Goal: Complete application form

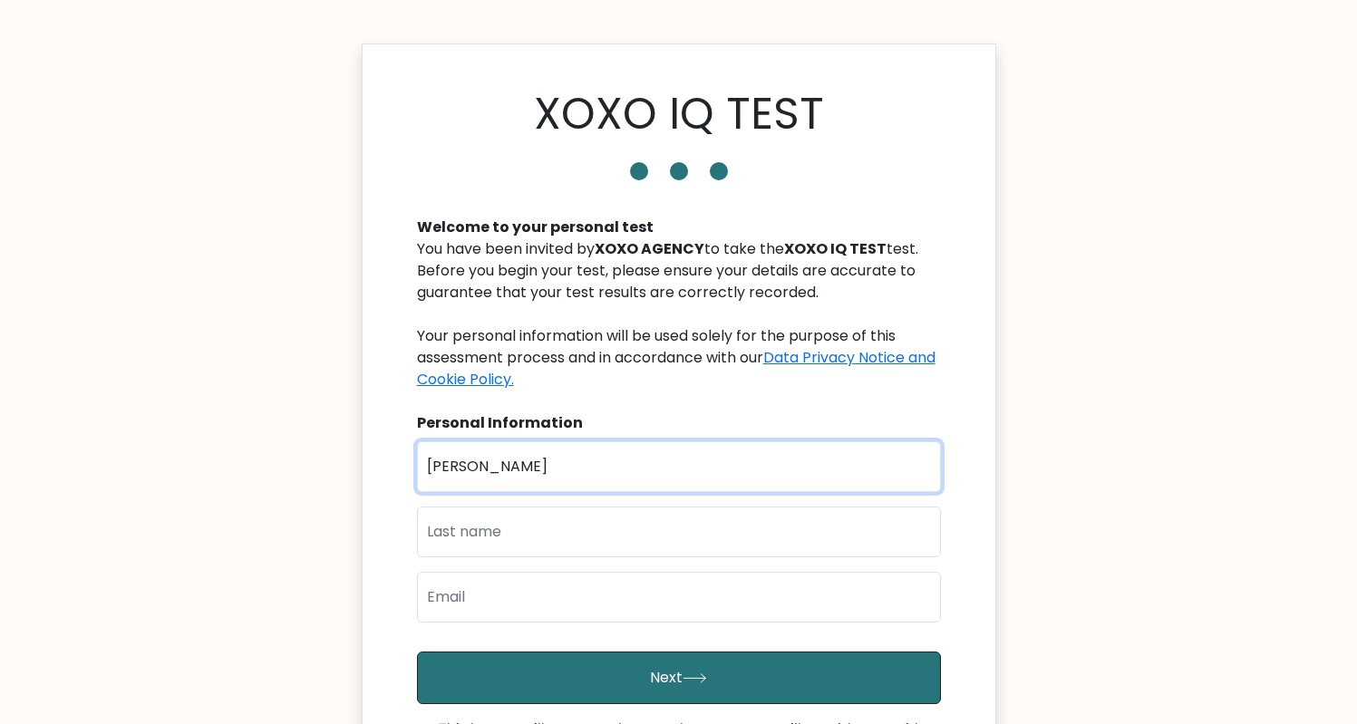
type input "[PERSON_NAME]"
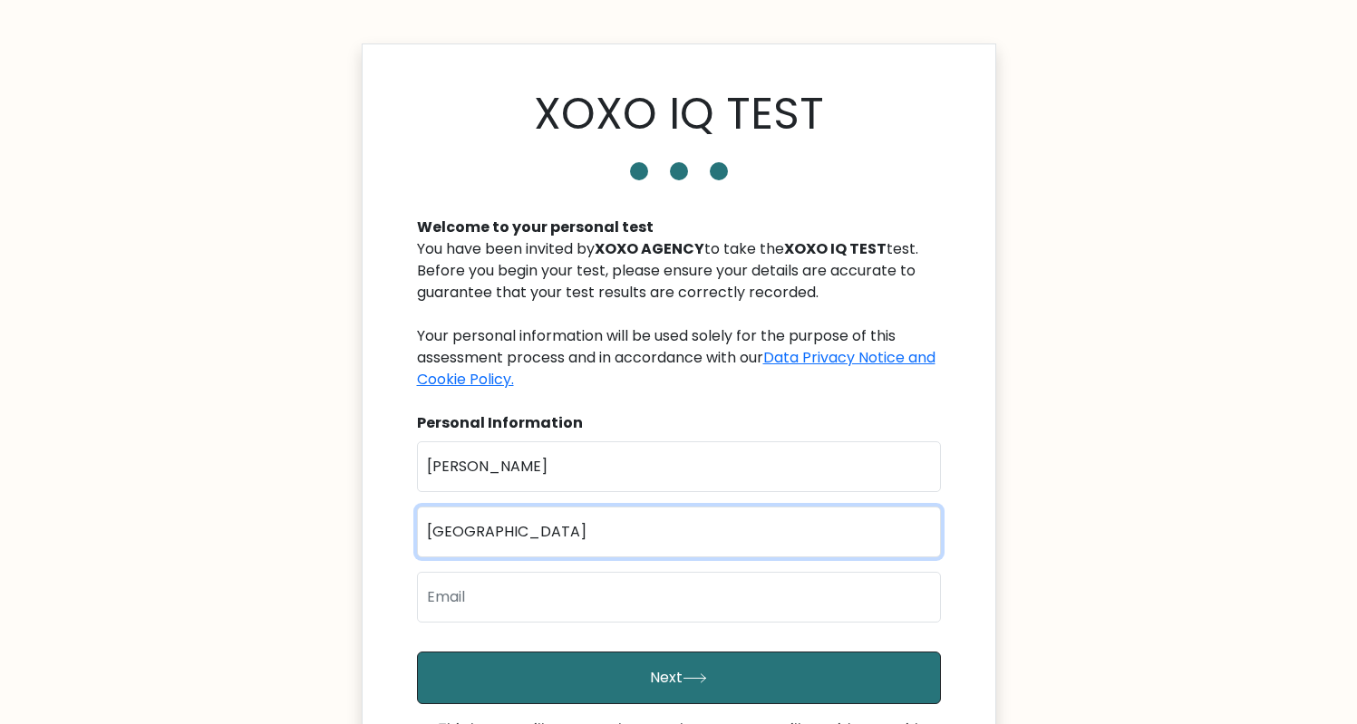
type input "[GEOGRAPHIC_DATA]"
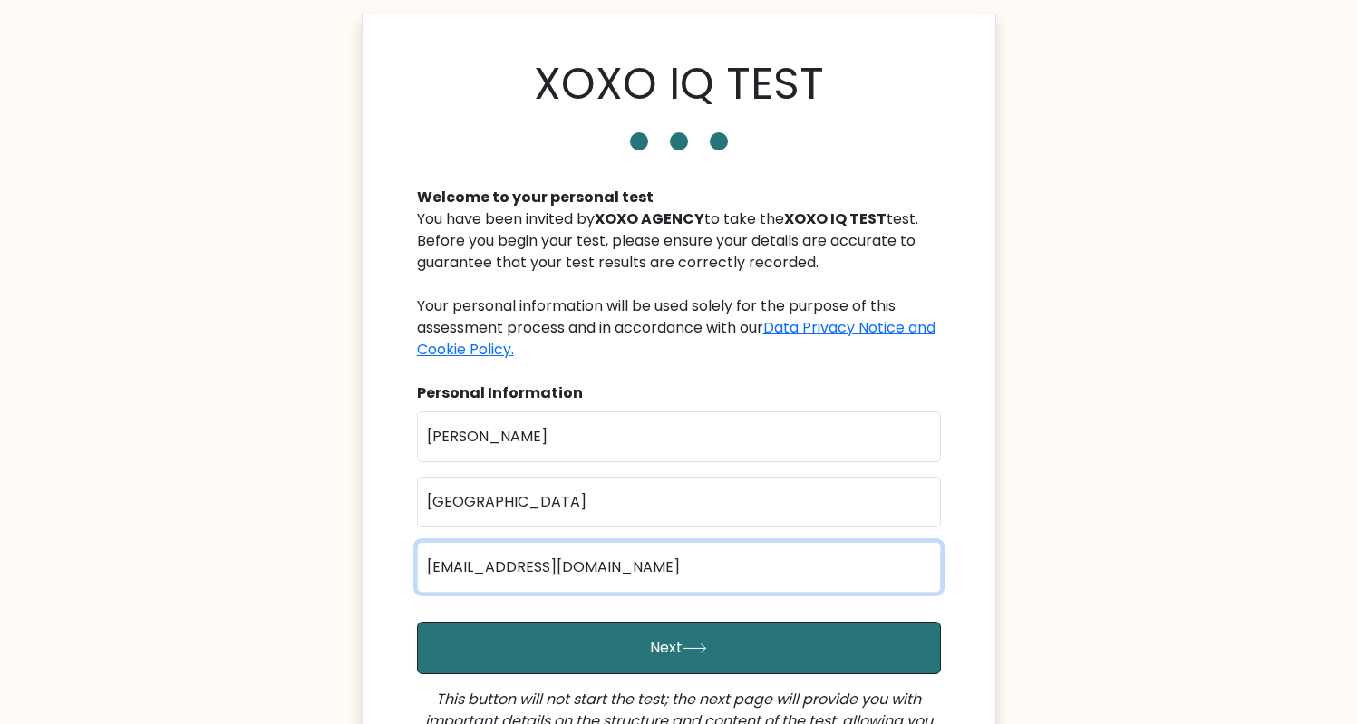
scroll to position [67, 0]
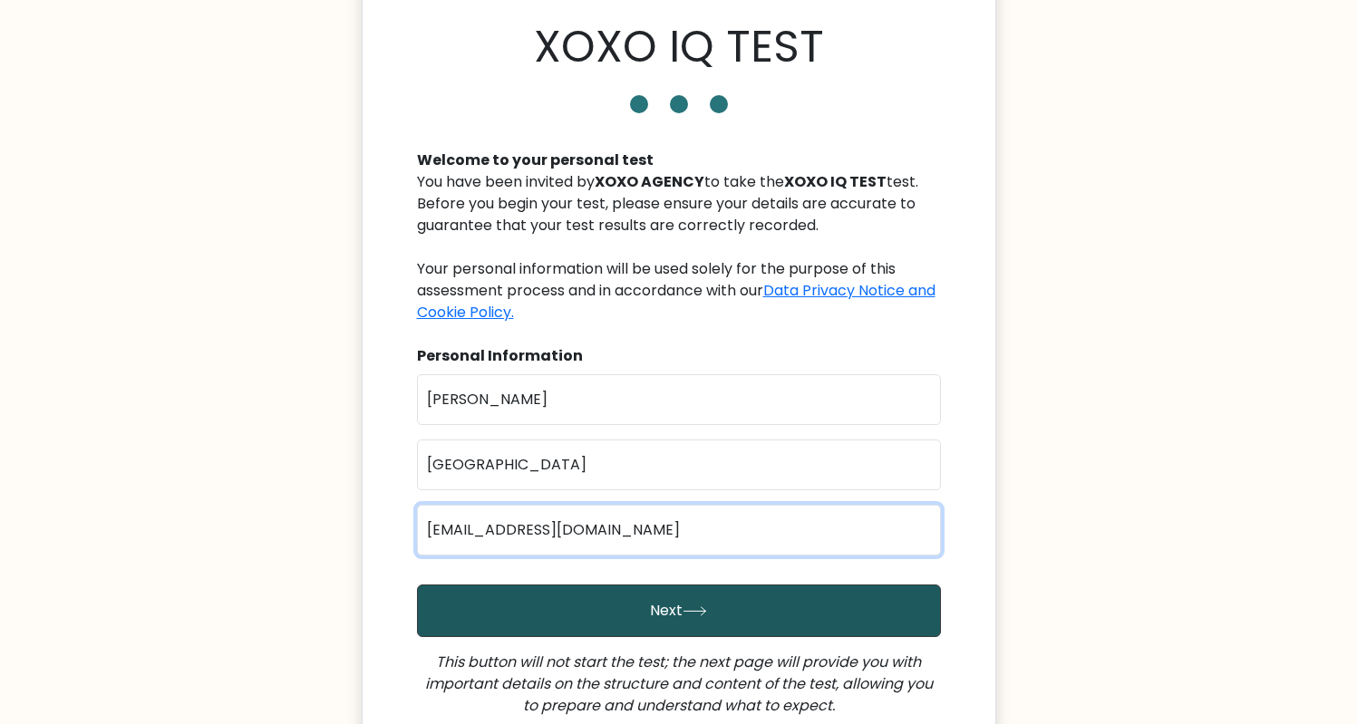
type input "[EMAIL_ADDRESS][DOMAIN_NAME]"
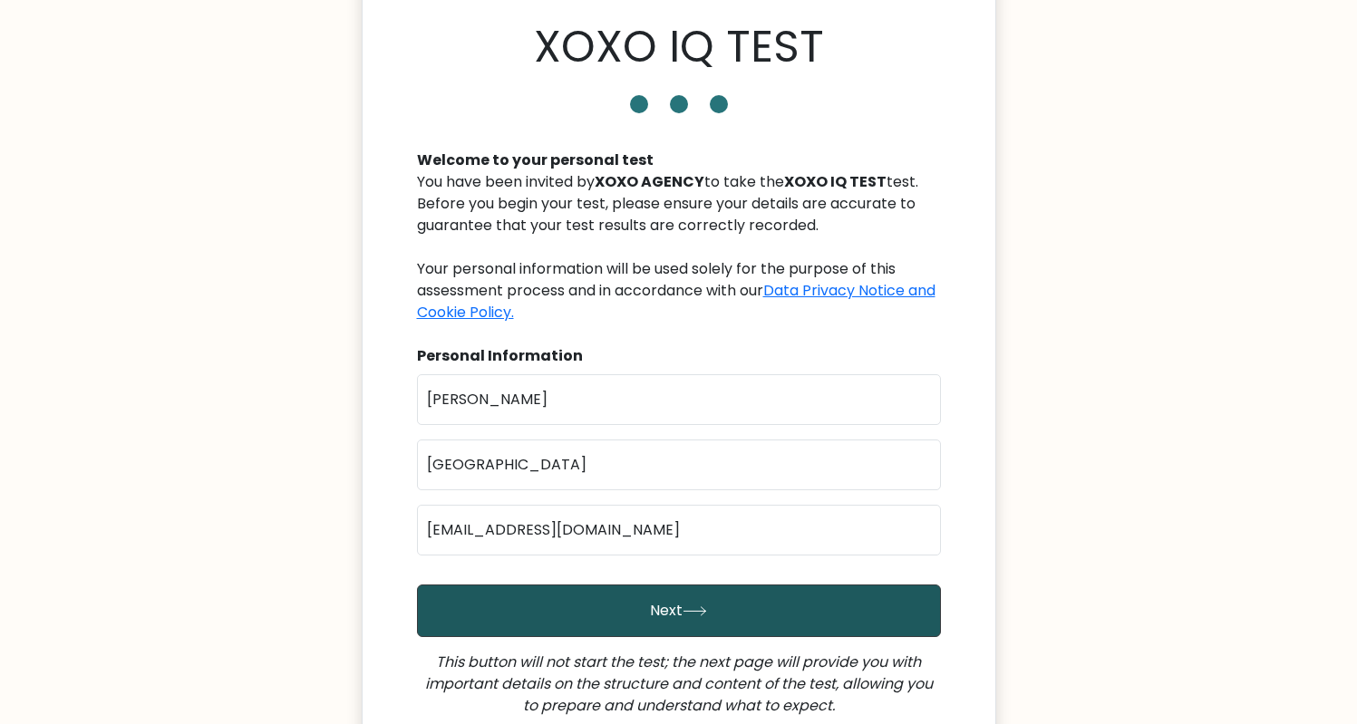
click at [695, 618] on button "Next" at bounding box center [679, 611] width 524 height 53
click at [647, 615] on button "Next" at bounding box center [679, 611] width 524 height 53
click at [594, 614] on button "Next" at bounding box center [679, 611] width 524 height 53
click at [722, 613] on button "Next" at bounding box center [679, 611] width 524 height 53
click at [596, 616] on button "Next" at bounding box center [679, 611] width 524 height 53
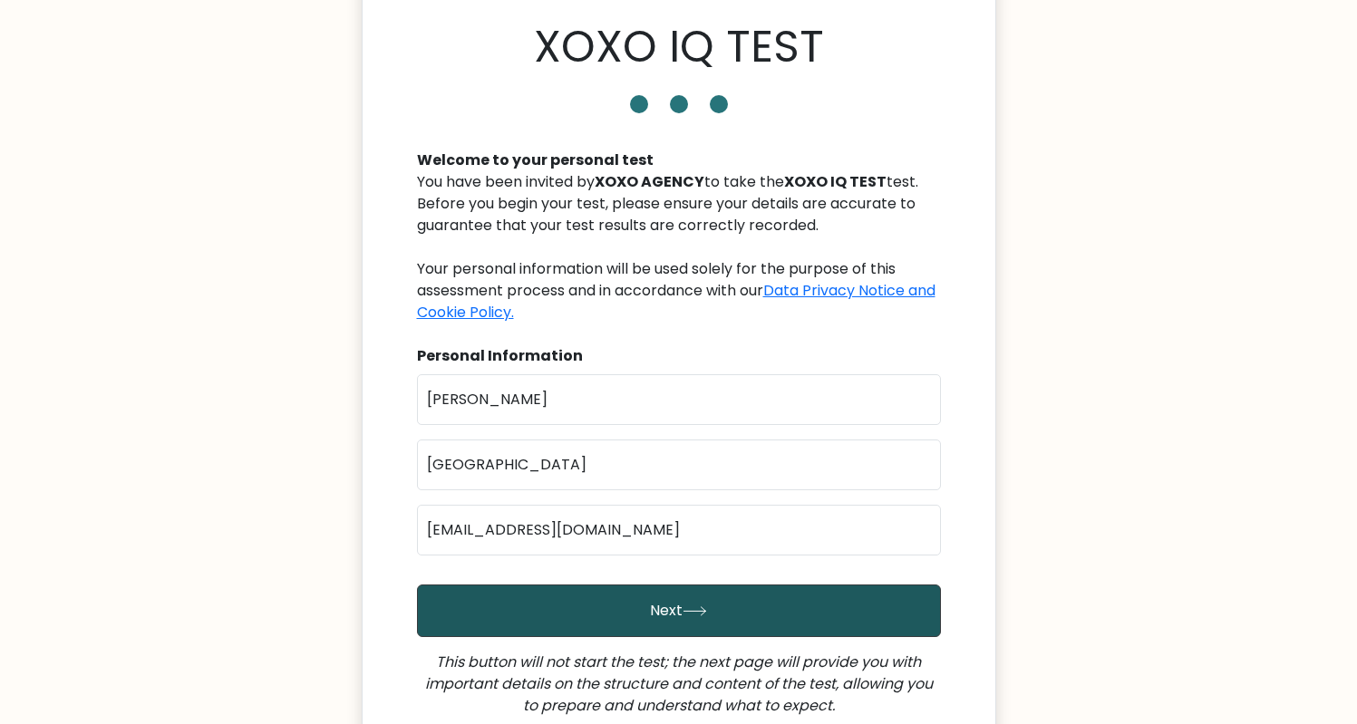
click at [692, 615] on icon "submit" at bounding box center [695, 611] width 24 height 10
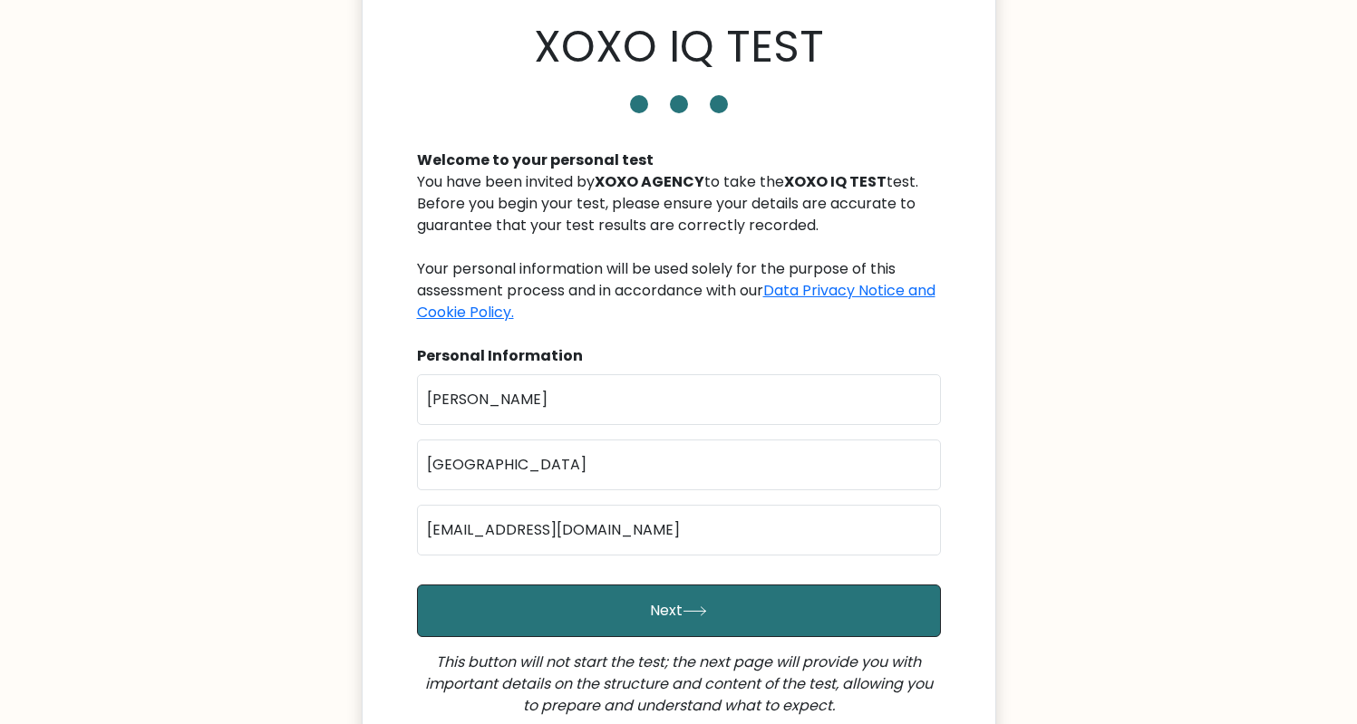
click at [634, 636] on form "First Name [PERSON_NAME] Last Name [GEOGRAPHIC_DATA] Email [EMAIL_ADDRESS][DOMA…" at bounding box center [679, 563] width 524 height 379
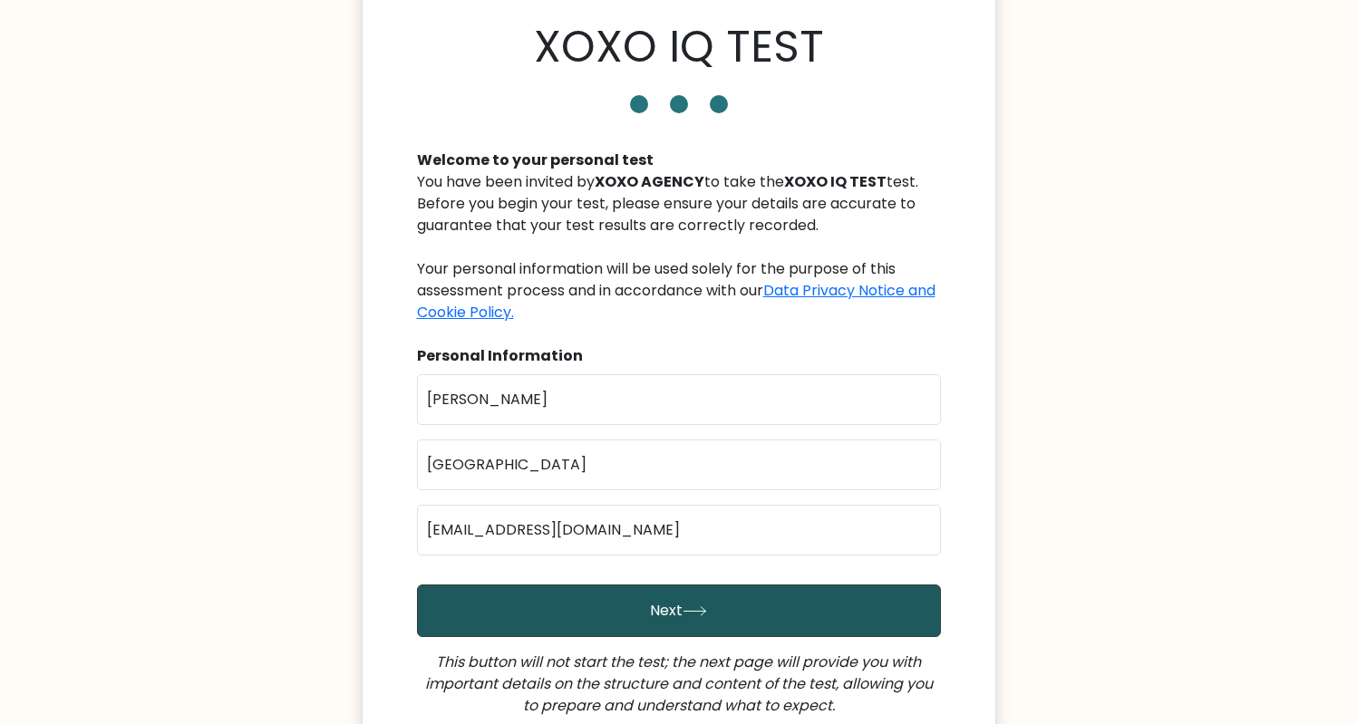
click at [664, 617] on button "Next" at bounding box center [679, 611] width 524 height 53
click at [689, 594] on button "Next" at bounding box center [679, 611] width 524 height 53
click at [709, 608] on button "Next" at bounding box center [679, 611] width 524 height 53
click at [719, 586] on button "Next" at bounding box center [679, 611] width 524 height 53
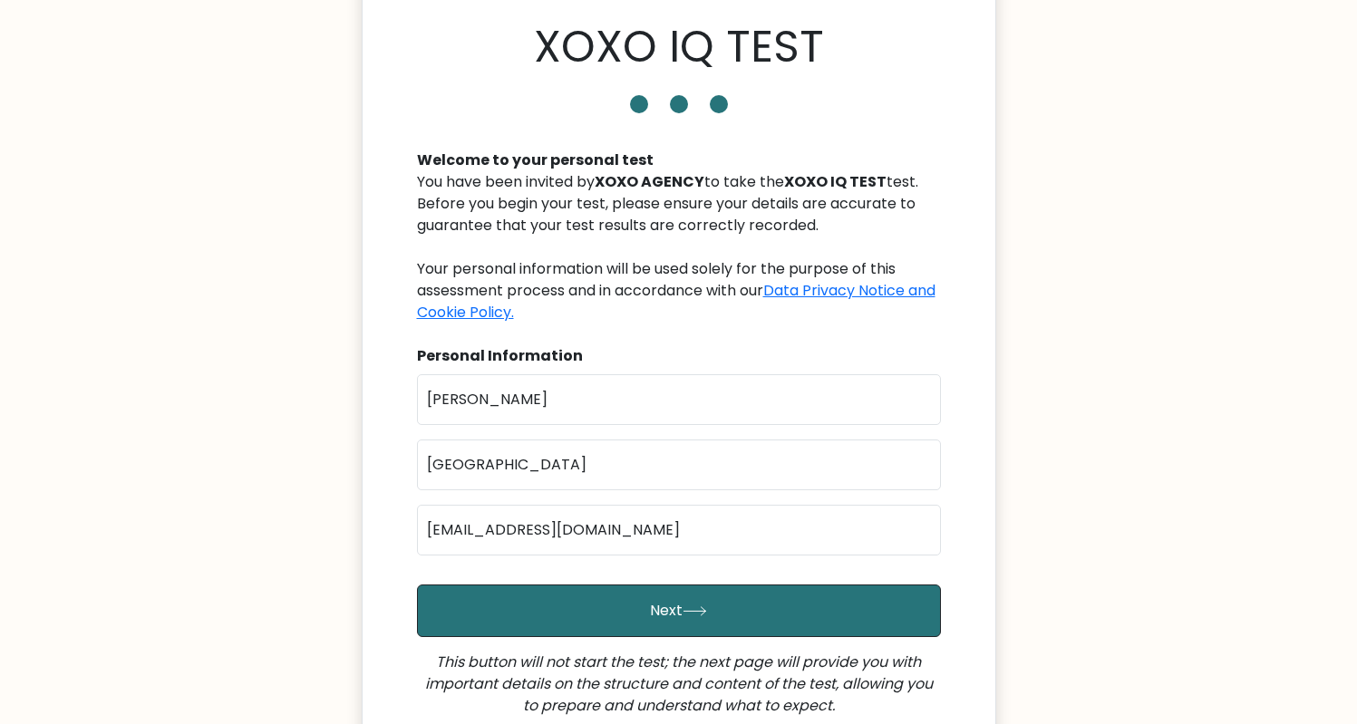
click at [597, 0] on div "XOXO IQ TEST Welcome to your personal test You have been invited by XOXO AGENCY…" at bounding box center [679, 386] width 634 height 821
